Goal: Information Seeking & Learning: Check status

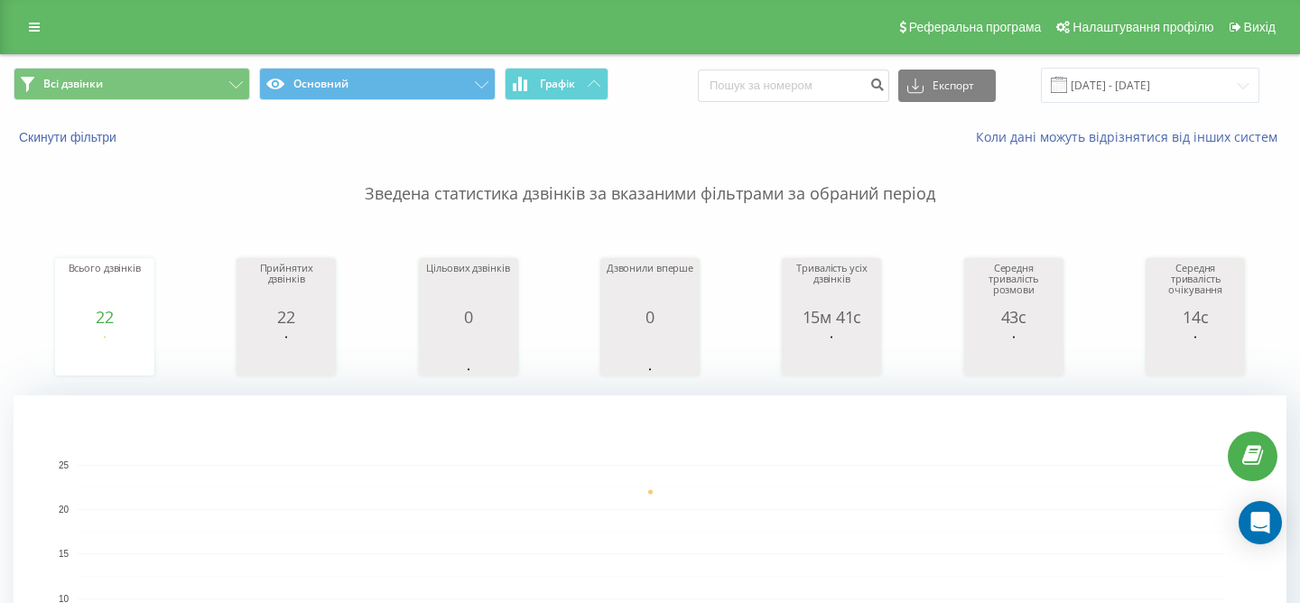
drag, startPoint x: 387, startPoint y: 13, endPoint x: 374, endPoint y: -1, distance: 19.1
click at [374, 0] on div "Реферальна програма Налаштування профілю Вихід" at bounding box center [650, 27] width 1300 height 54
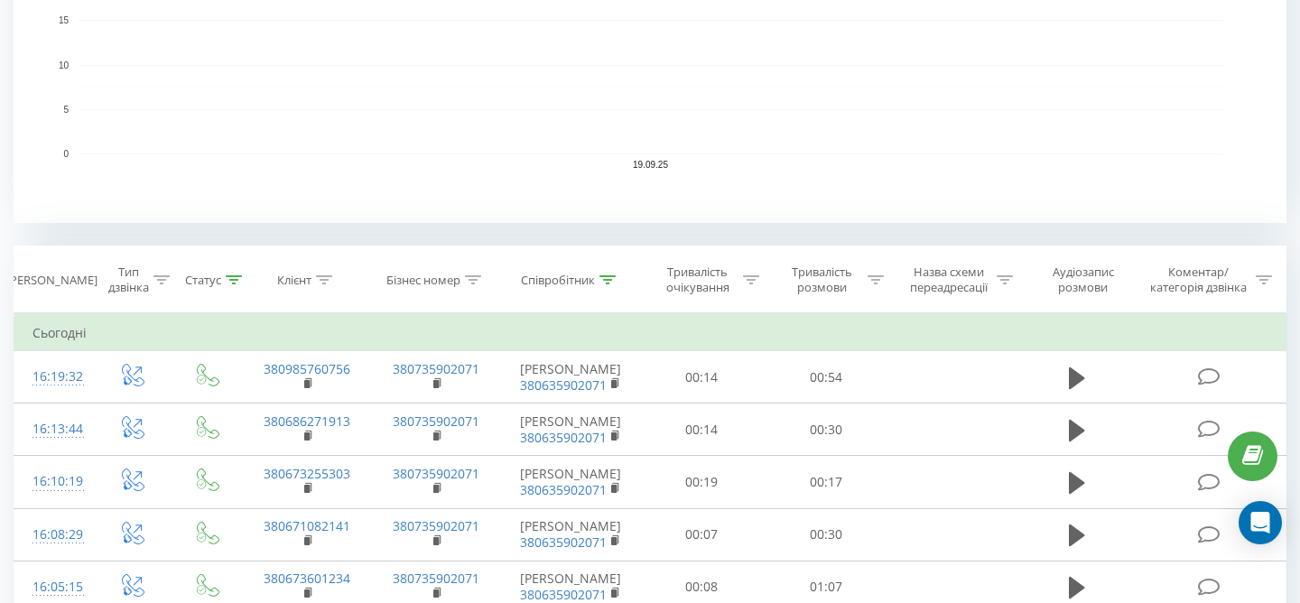
scroll to position [542, 0]
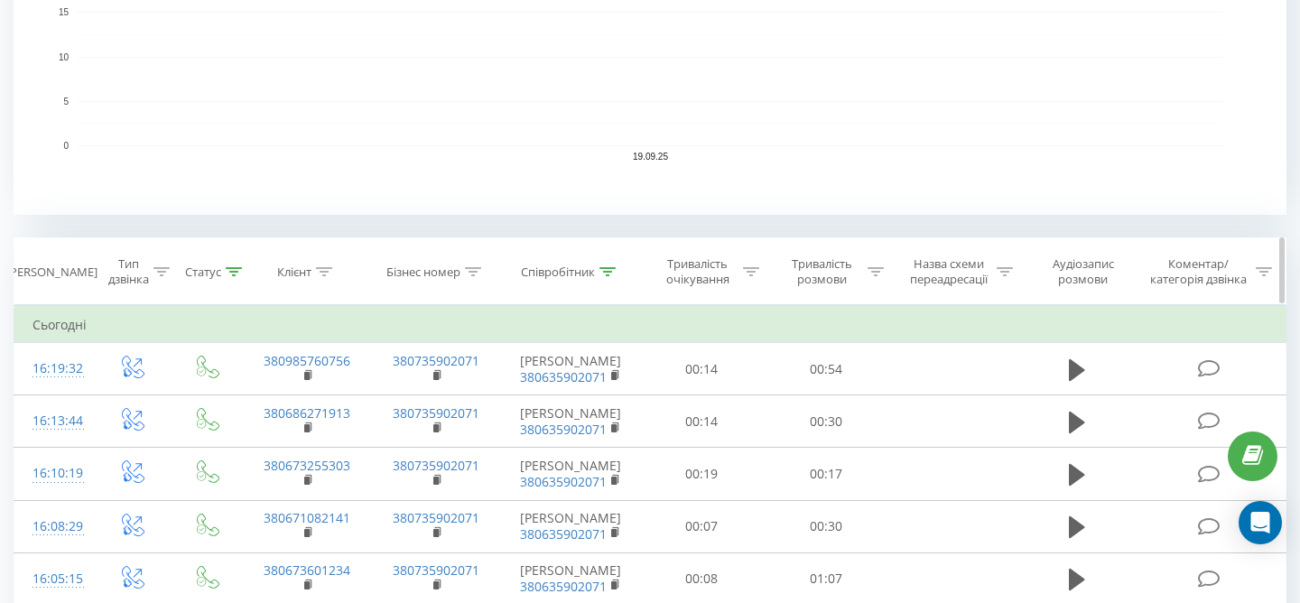
click at [607, 277] on div at bounding box center [607, 271] width 16 height 15
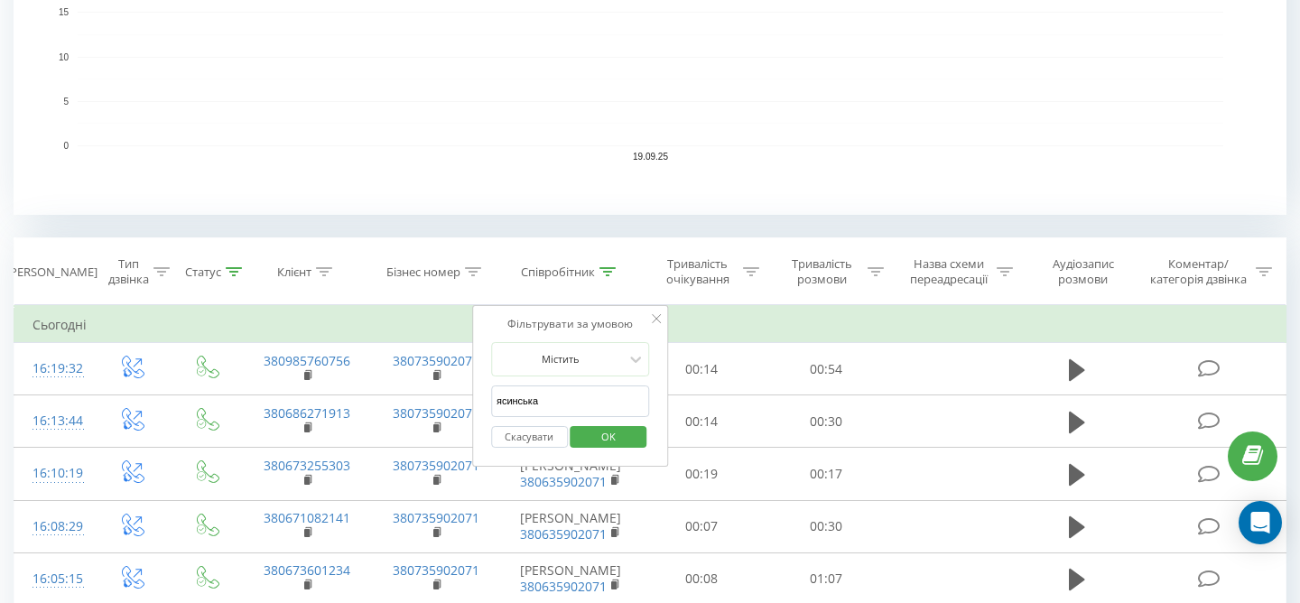
click at [570, 393] on input "ясинська" at bounding box center [570, 401] width 159 height 32
click at [566, 401] on input "ясинська" at bounding box center [570, 401] width 159 height 32
type input "я"
click at [608, 439] on span "OK" at bounding box center [608, 436] width 51 height 28
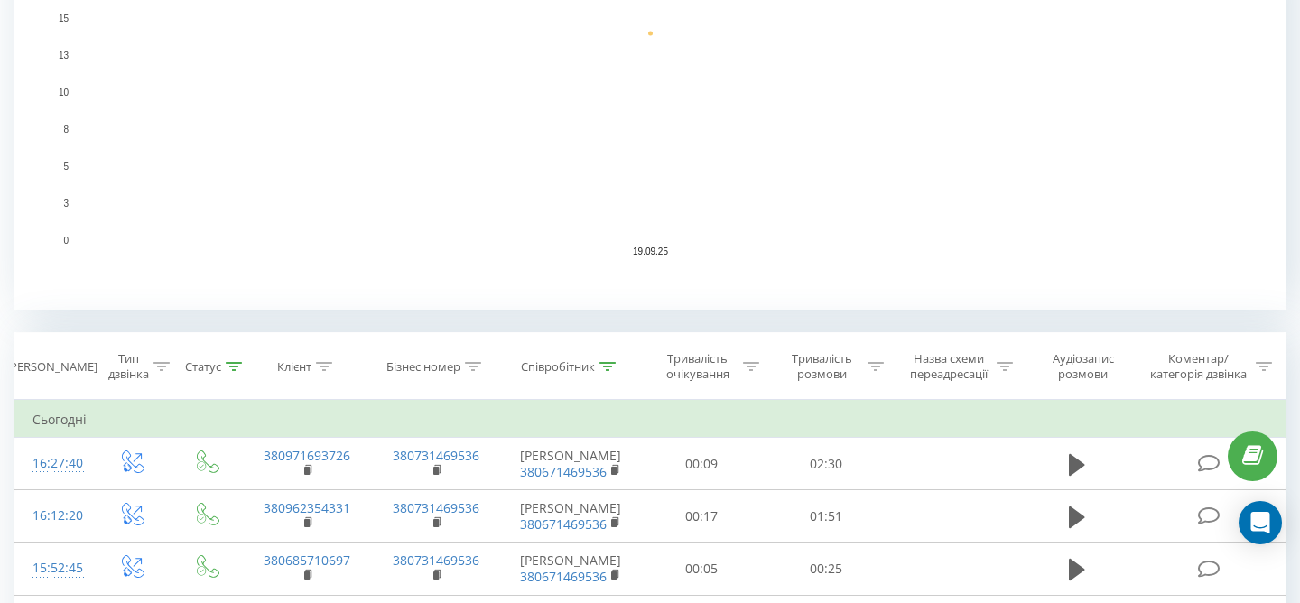
scroll to position [448, 0]
click at [605, 367] on icon at bounding box center [607, 365] width 16 height 9
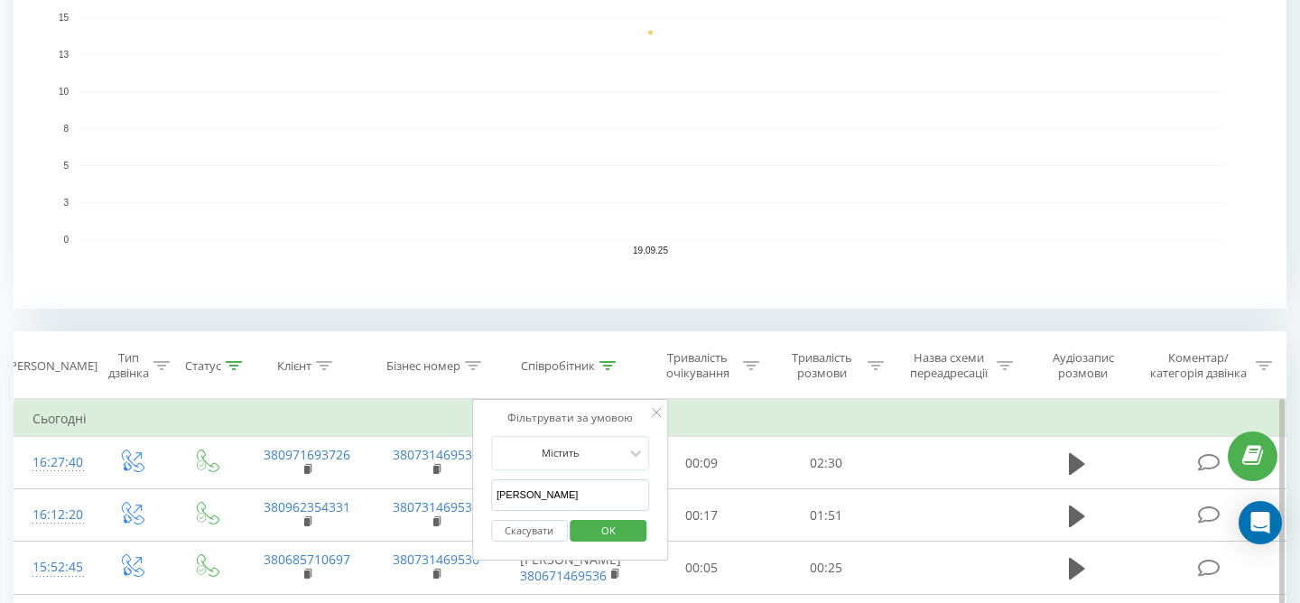
click at [548, 502] on input "[PERSON_NAME]" at bounding box center [570, 495] width 159 height 32
type input "в"
type input "ясинська"
click at [619, 518] on span "OK" at bounding box center [608, 530] width 51 height 28
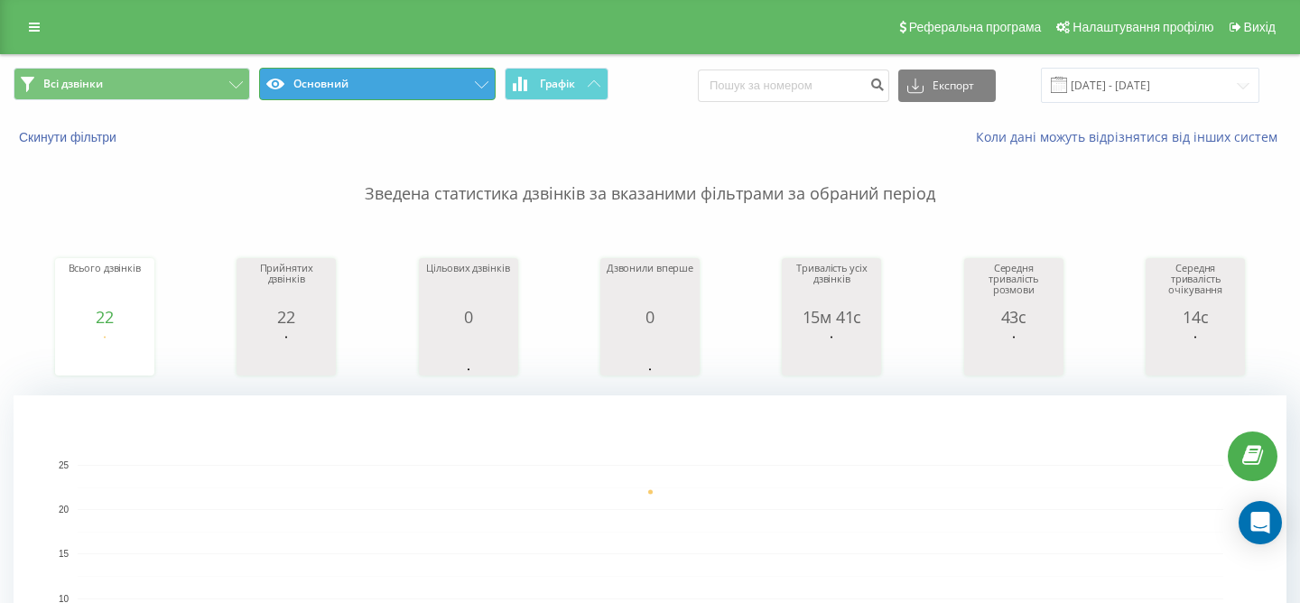
click at [443, 88] on button "Основний" at bounding box center [377, 84] width 236 height 32
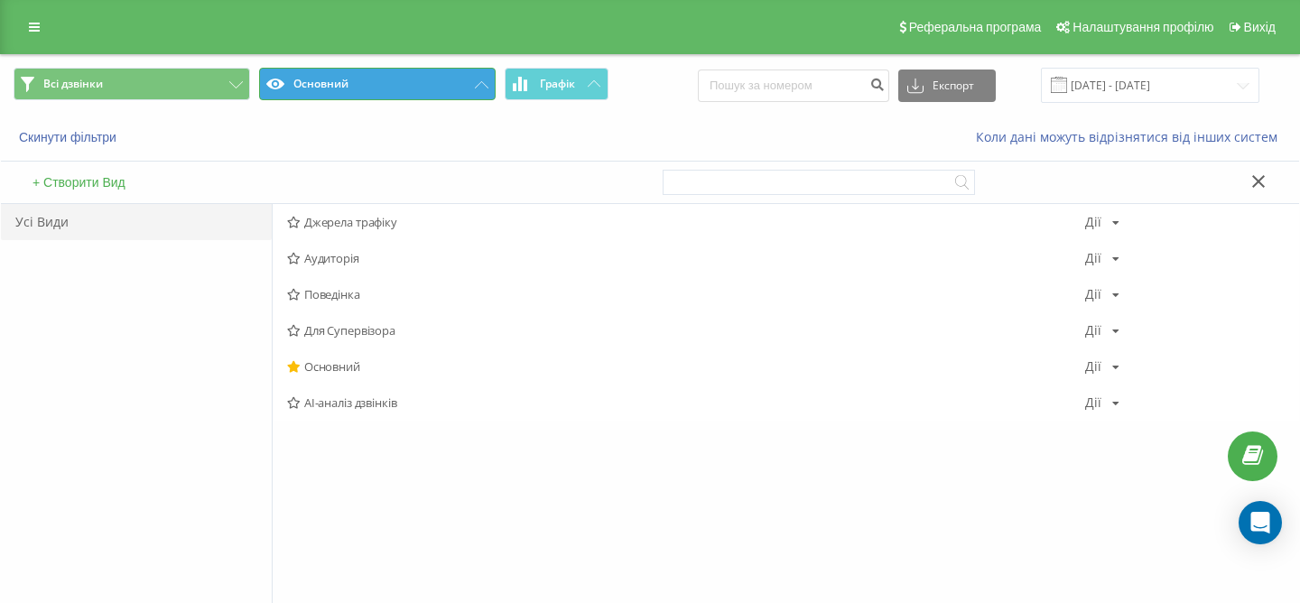
click at [443, 88] on button "Основний" at bounding box center [377, 84] width 236 height 32
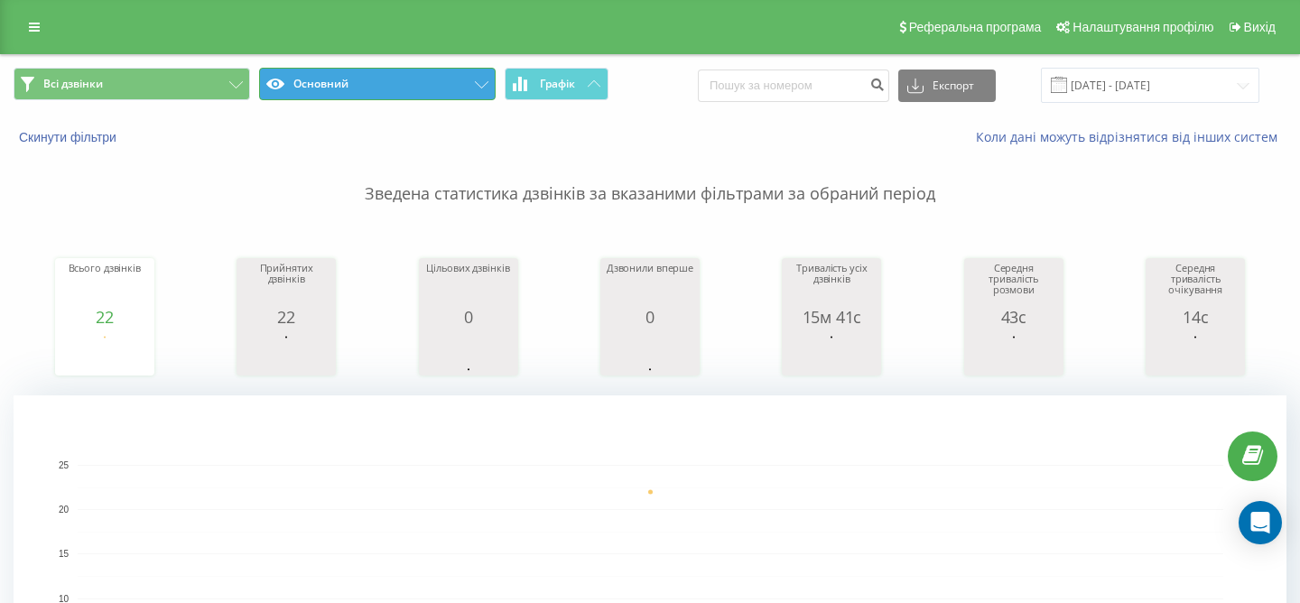
click at [443, 88] on button "Основний" at bounding box center [377, 84] width 236 height 32
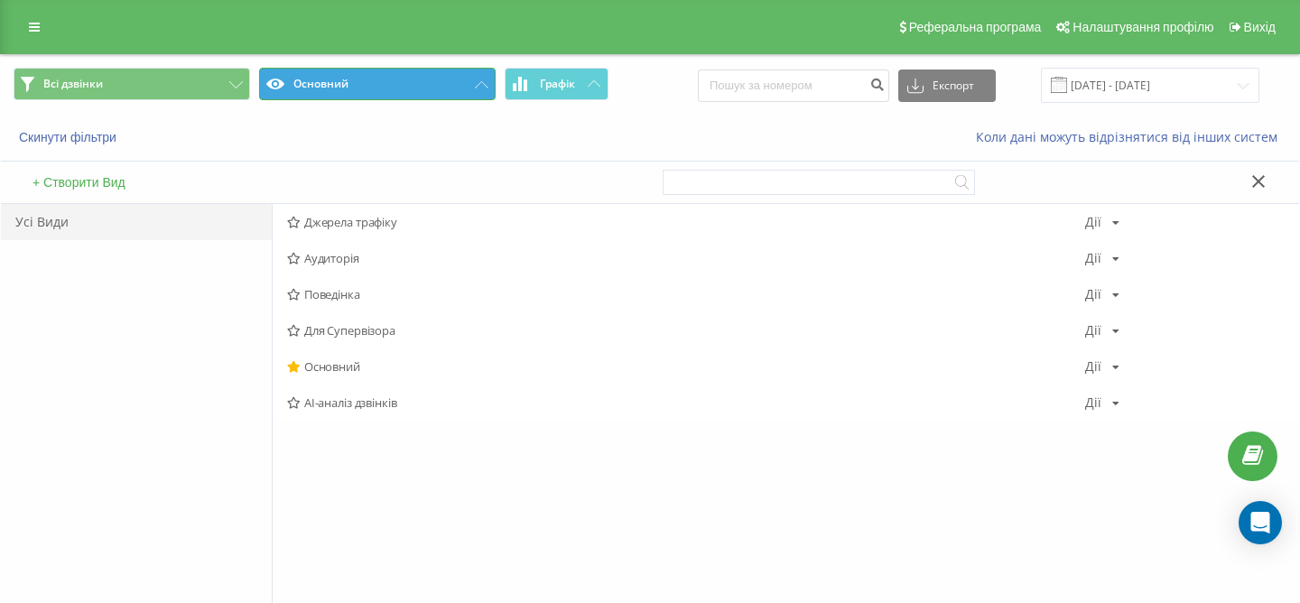
click at [476, 78] on button "Основний" at bounding box center [377, 84] width 236 height 32
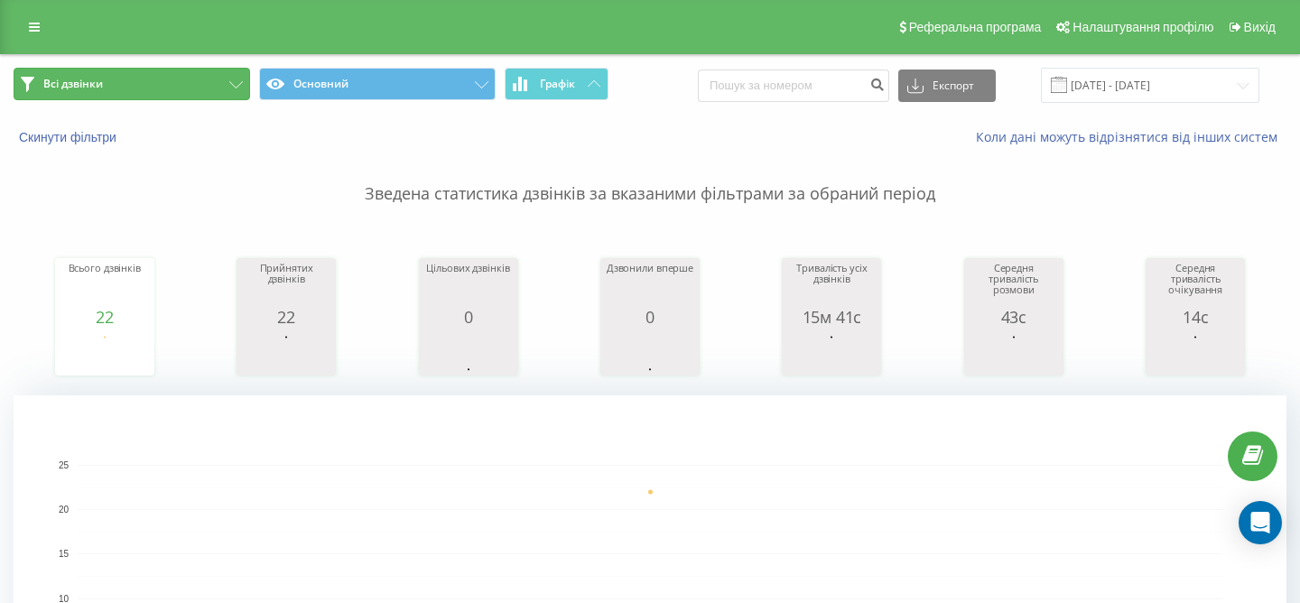
click at [217, 85] on button "Всі дзвінки" at bounding box center [132, 84] width 236 height 32
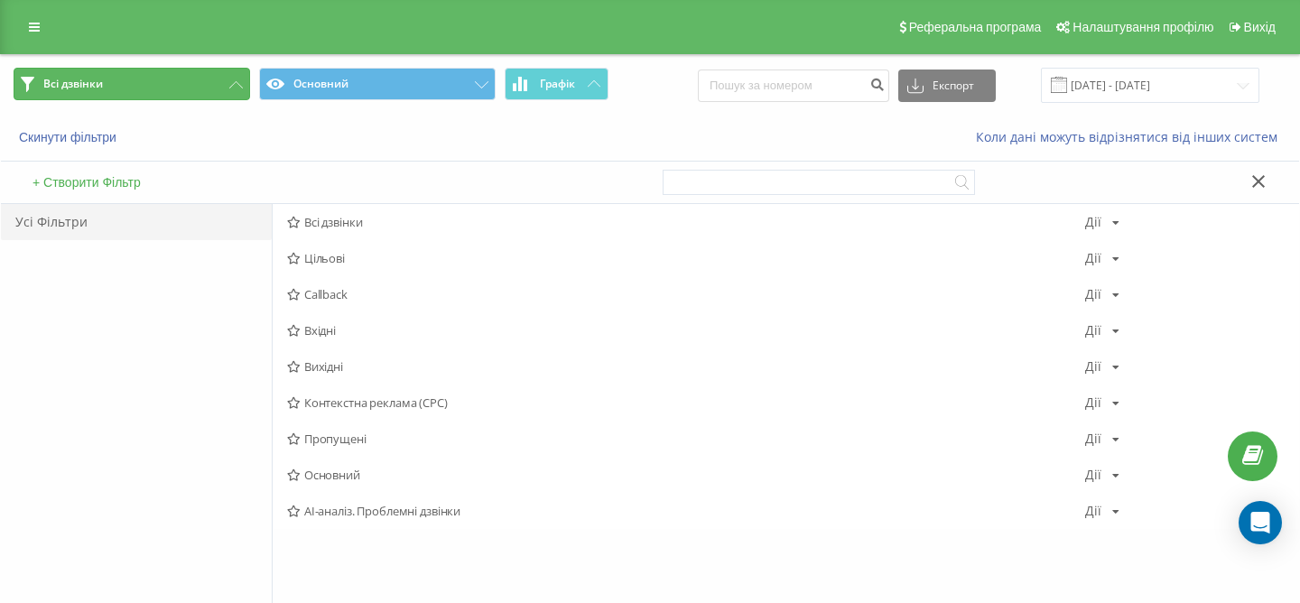
click at [217, 85] on button "Всі дзвінки" at bounding box center [132, 84] width 236 height 32
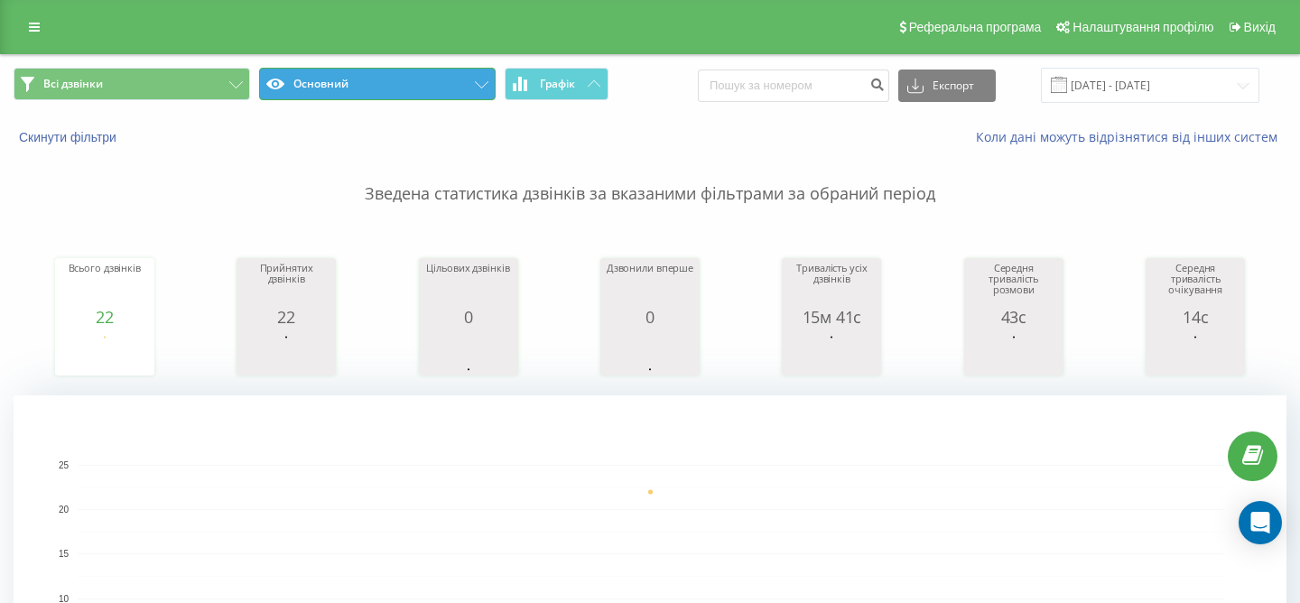
click at [446, 88] on button "Основний" at bounding box center [377, 84] width 236 height 32
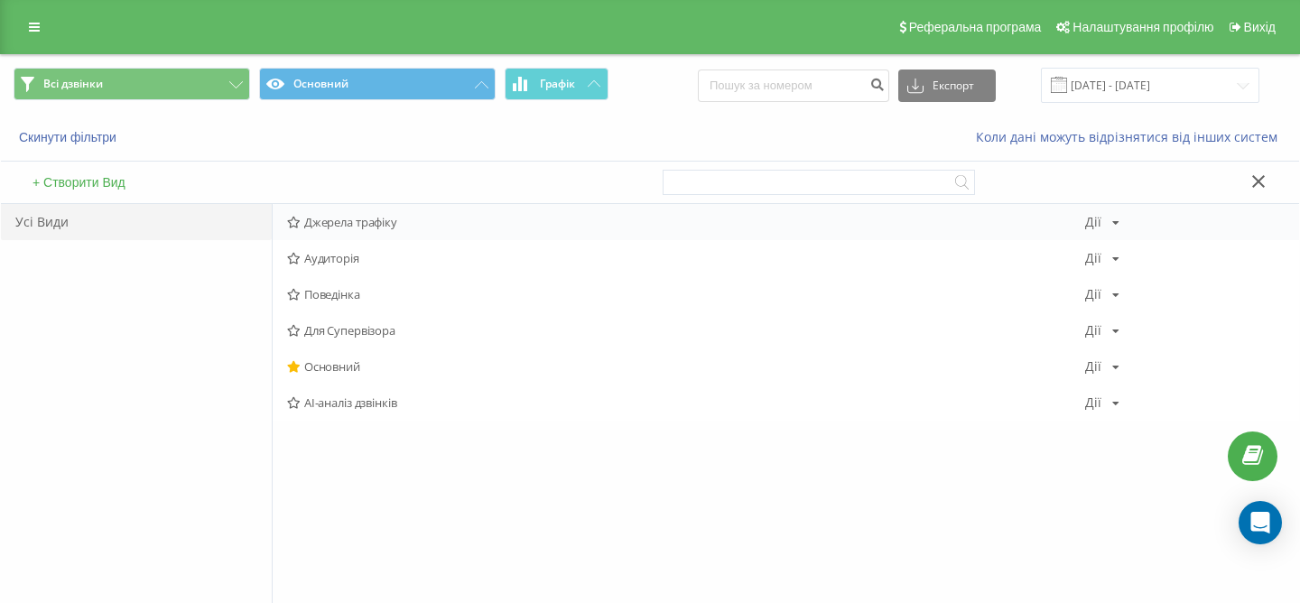
click at [296, 223] on icon at bounding box center [294, 223] width 14 height 12
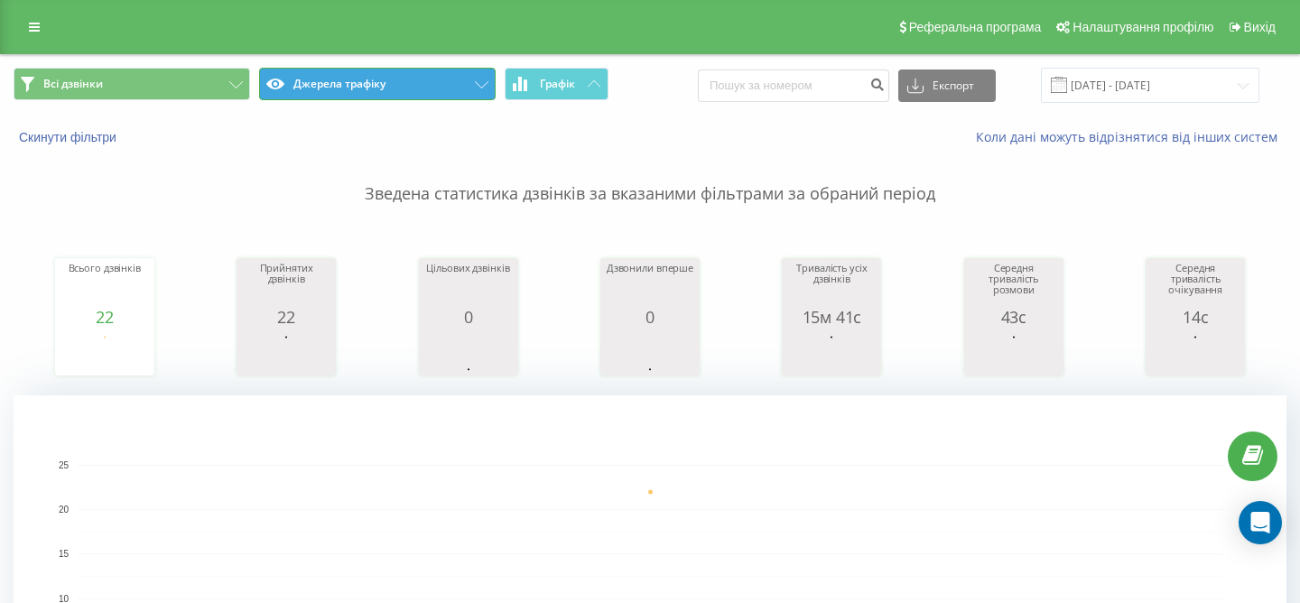
click at [467, 82] on button "Джерела трафіку" at bounding box center [377, 84] width 236 height 32
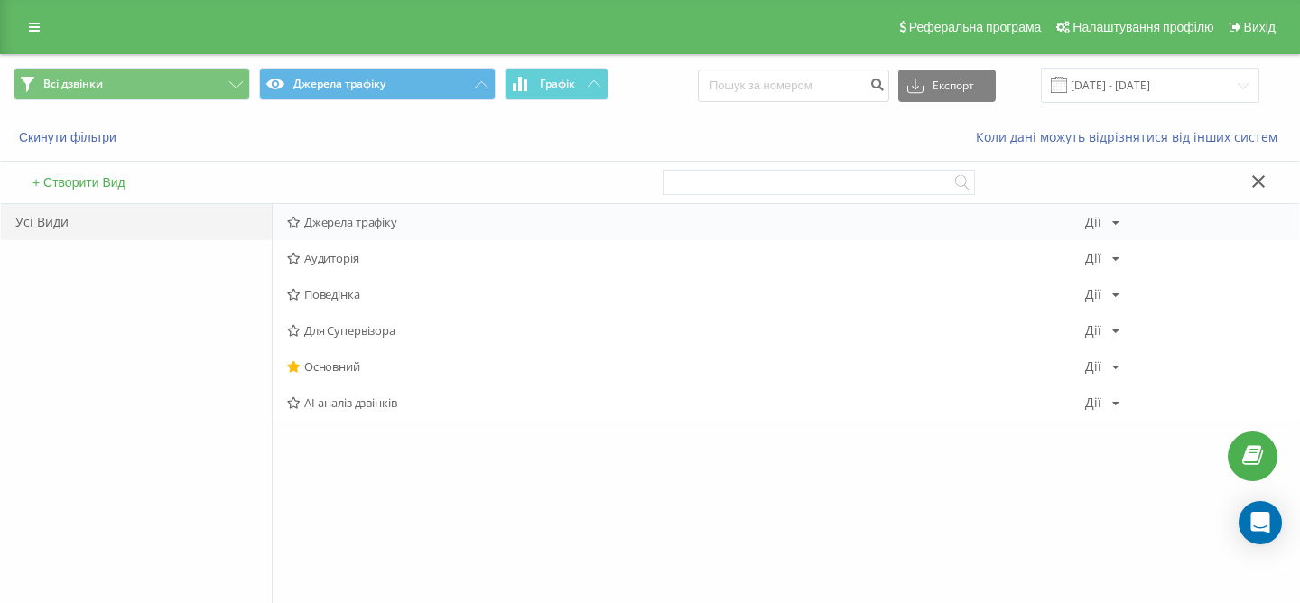
click at [293, 231] on div "Джерела трафіку [PERSON_NAME] Копіювати Видалити За замовчуванням Поділитися" at bounding box center [786, 222] width 1026 height 36
click at [1115, 232] on div "Джерела трафіку [PERSON_NAME] Копіювати Видалити За замовчуванням Поділитися" at bounding box center [786, 222] width 1026 height 36
click at [1106, 217] on div "[PERSON_NAME] Копіювати Видалити За замовчуванням Поділитися" at bounding box center [1102, 222] width 34 height 13
click at [293, 338] on div "Для Супервізора [PERSON_NAME] Копіювати Видалити За замовчуванням Поділитися" at bounding box center [786, 330] width 1026 height 36
click at [294, 332] on icon at bounding box center [294, 331] width 14 height 12
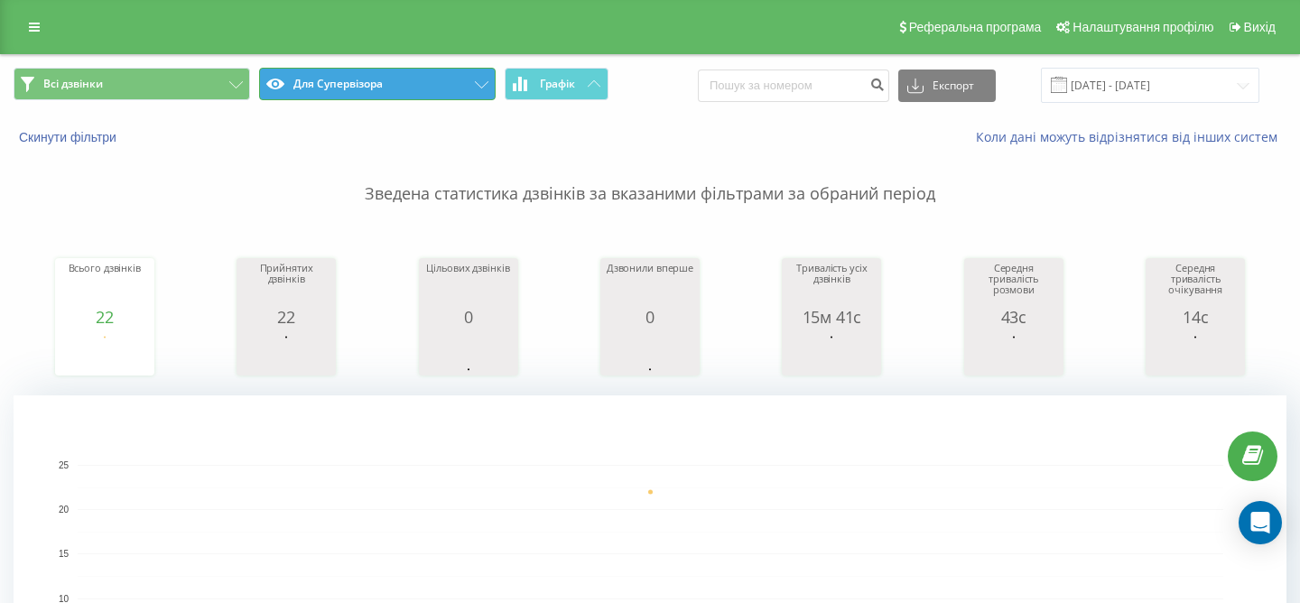
click at [456, 88] on button "Для Супервізора" at bounding box center [377, 84] width 236 height 32
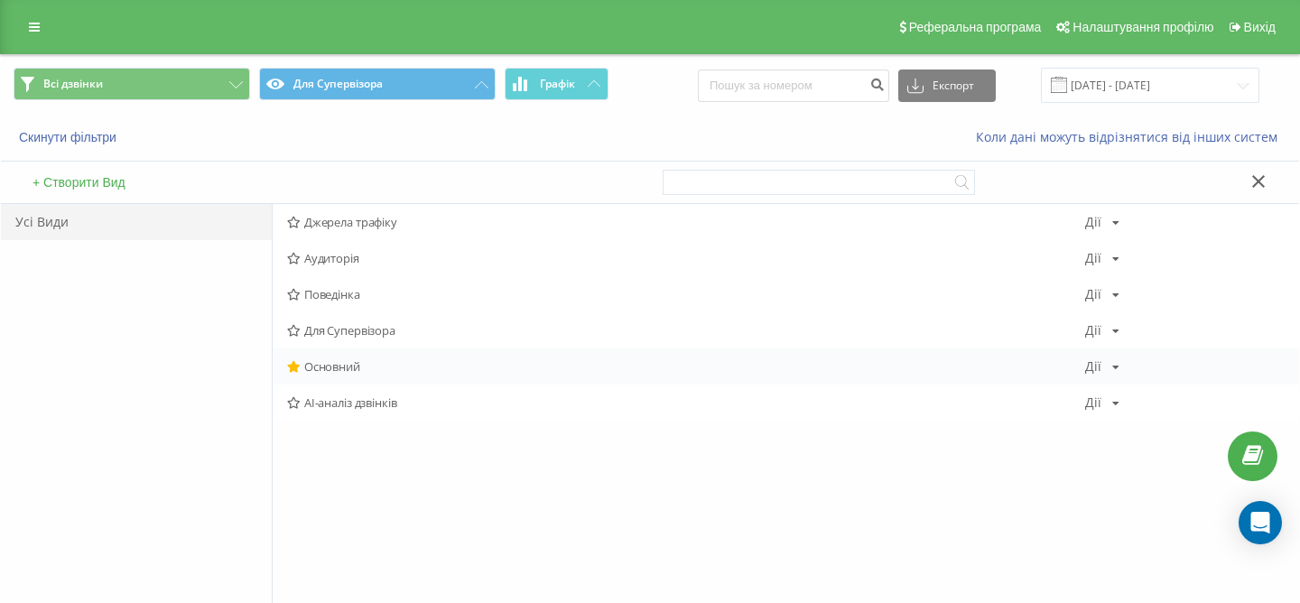
click at [376, 372] on span "Основний" at bounding box center [686, 366] width 798 height 13
